Goal: Information Seeking & Learning: Find specific page/section

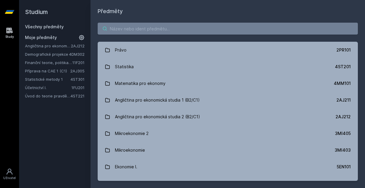
click at [121, 29] on input "search" at bounding box center [228, 29] width 260 height 12
click at [49, 96] on link "Úvod do teorie pravděpodobnosti a matematické statistiky" at bounding box center [48, 96] width 46 height 6
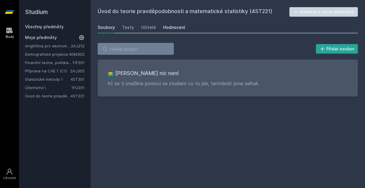
click at [168, 27] on div "Hodnocení" at bounding box center [174, 27] width 22 height 6
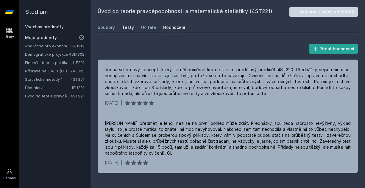
click at [130, 27] on div "Testy" at bounding box center [128, 27] width 12 height 6
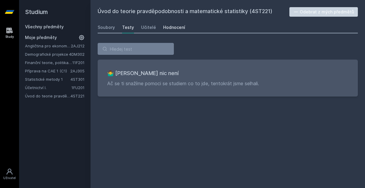
click at [165, 27] on div "Hodnocení" at bounding box center [174, 27] width 22 height 6
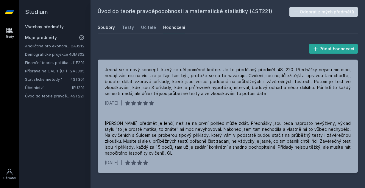
click at [112, 31] on link "Soubory" at bounding box center [106, 27] width 17 height 12
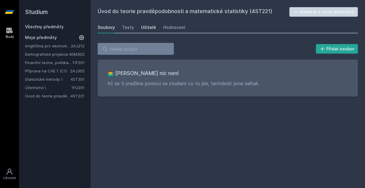
click at [141, 29] on div "Učitelé" at bounding box center [148, 27] width 15 height 6
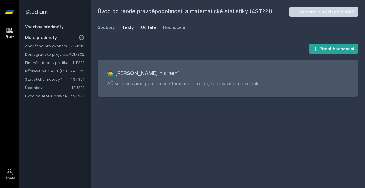
click at [129, 27] on div "Testy" at bounding box center [128, 27] width 12 height 6
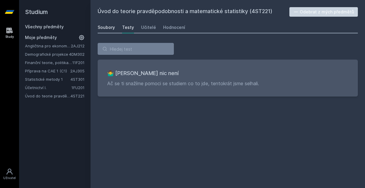
click at [109, 30] on link "Soubory" at bounding box center [106, 27] width 17 height 12
click at [170, 27] on div "Hodnocení" at bounding box center [174, 27] width 22 height 6
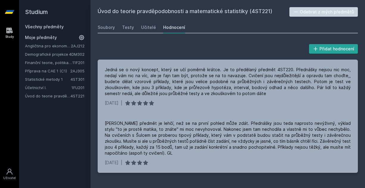
click at [10, 31] on icon at bounding box center [10, 31] width 6 height 6
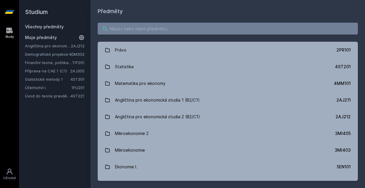
click at [130, 30] on input "search" at bounding box center [228, 29] width 260 height 12
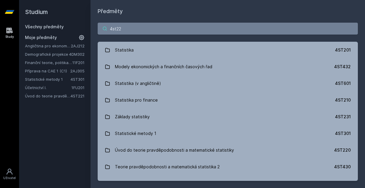
type input "4st220"
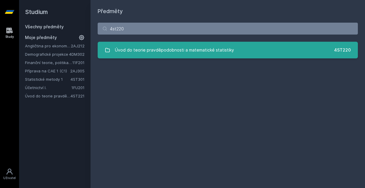
click at [135, 54] on div "Úvod do teorie pravděpodobnosti a matematické statistiky" at bounding box center [174, 50] width 119 height 12
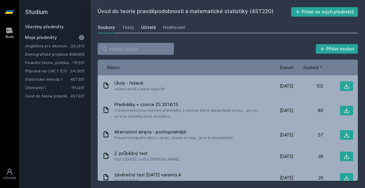
click at [142, 27] on div "Učitelé" at bounding box center [148, 27] width 15 height 6
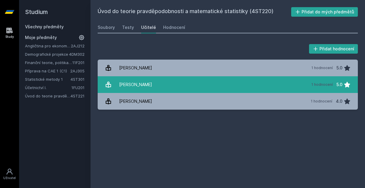
click at [131, 85] on div "[PERSON_NAME]" at bounding box center [135, 85] width 33 height 12
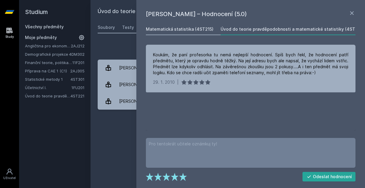
click at [152, 25] on link "Matematická statistika (4ST215)" at bounding box center [180, 29] width 68 height 12
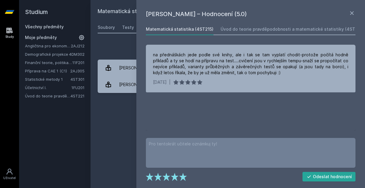
click at [124, 43] on div "Přidat hodnocení" at bounding box center [228, 49] width 260 height 12
click at [118, 43] on div "Přidat hodnocení" at bounding box center [228, 49] width 260 height 12
click at [349, 14] on icon at bounding box center [351, 13] width 7 height 7
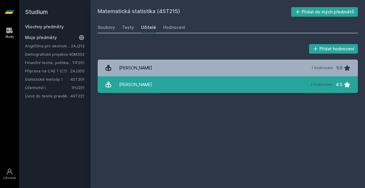
click at [176, 93] on link "Malá [PERSON_NAME] 2 hodnocení 4.5" at bounding box center [228, 84] width 260 height 17
